Goal: Navigation & Orientation: Find specific page/section

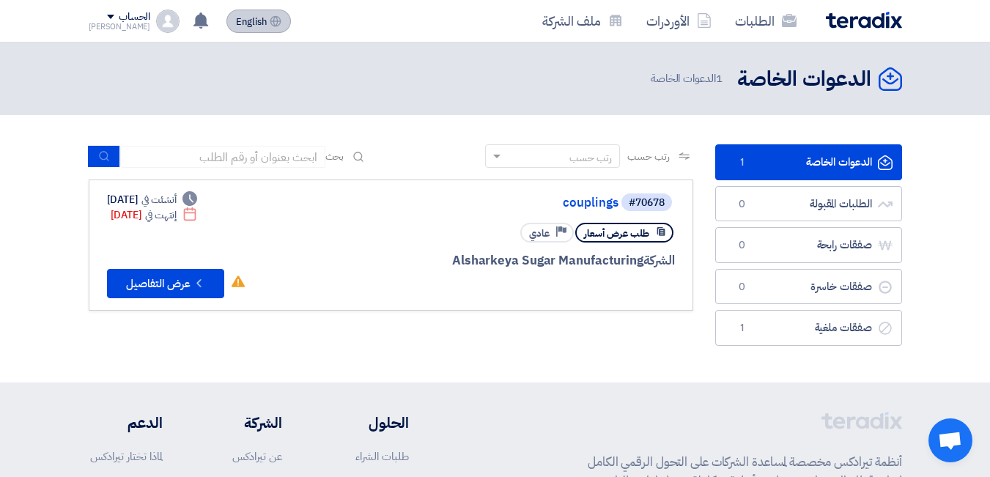
click at [267, 17] on span "English" at bounding box center [251, 22] width 31 height 10
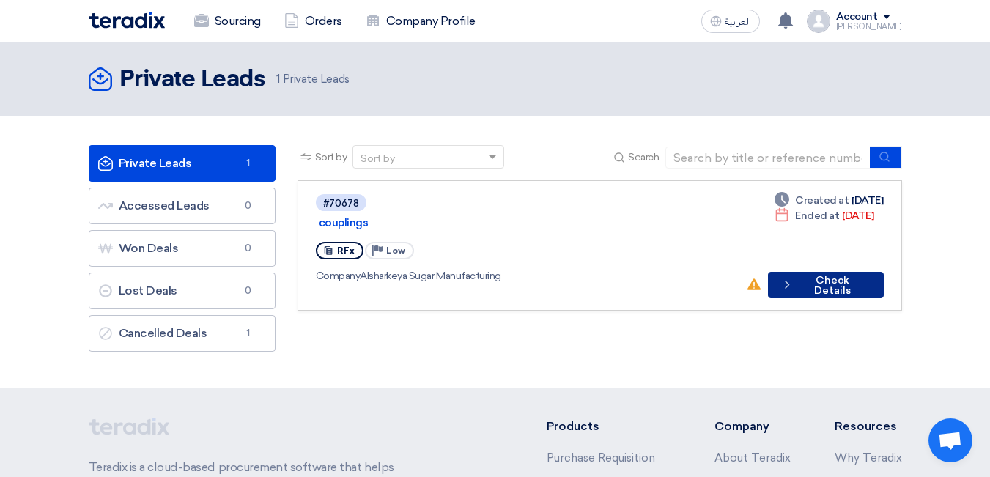
click at [768, 272] on button "Check details Check Details" at bounding box center [825, 285] width 115 height 26
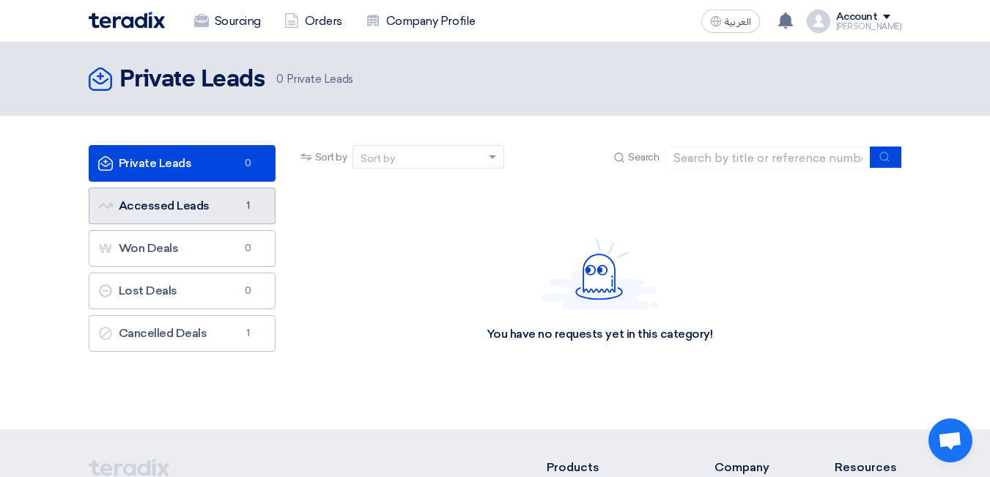
click at [251, 188] on link "Accessed Leads Accessed Leads 1" at bounding box center [182, 206] width 187 height 37
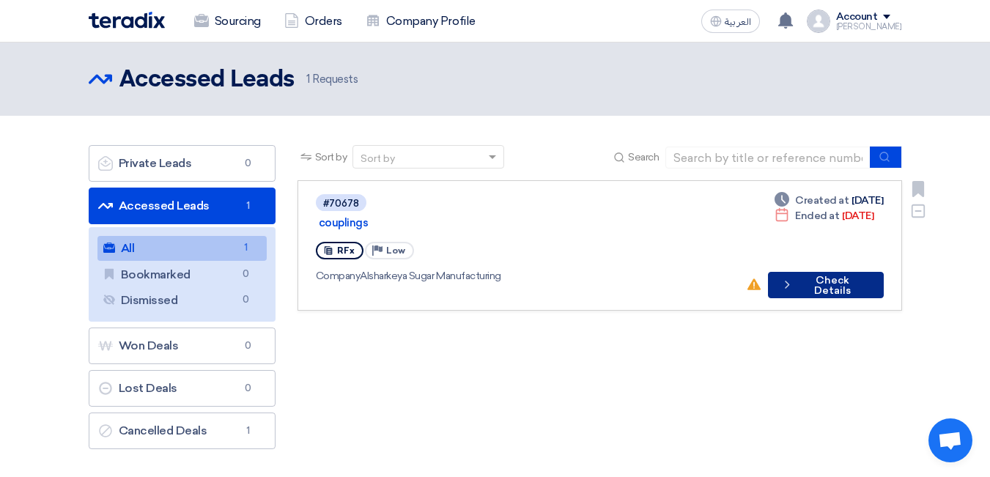
click at [768, 272] on button "Check details Check Details" at bounding box center [825, 285] width 115 height 26
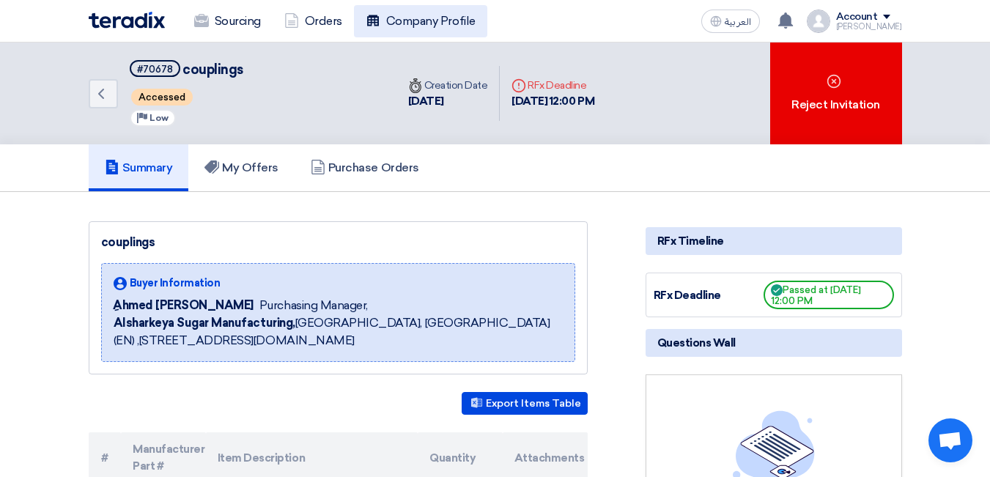
click at [441, 14] on link "Company Profile" at bounding box center [420, 21] width 133 height 32
